Goal: Check status: Check status

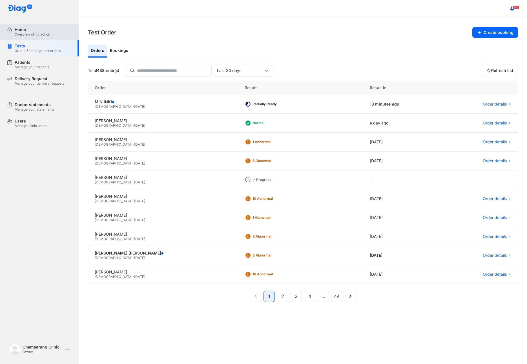
click at [37, 38] on div "Home Overview clinic action" at bounding box center [43, 32] width 72 height 16
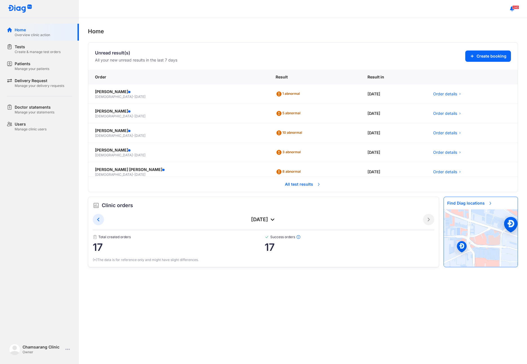
click at [295, 181] on span "All test results" at bounding box center [303, 184] width 43 height 12
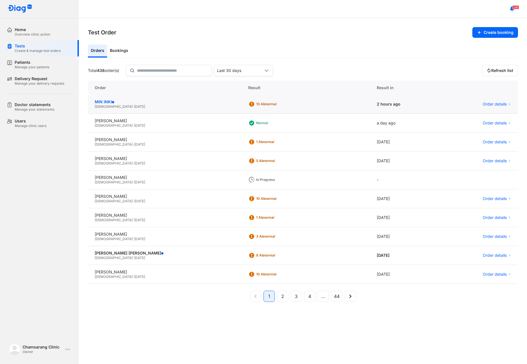
click at [153, 104] on div "[DEMOGRAPHIC_DATA] - [DATE]" at bounding box center [165, 106] width 140 height 5
